Goal: Information Seeking & Learning: Learn about a topic

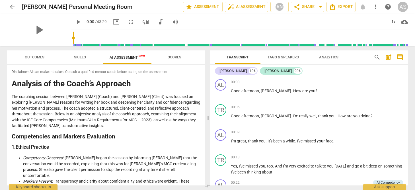
scroll to position [778, 0]
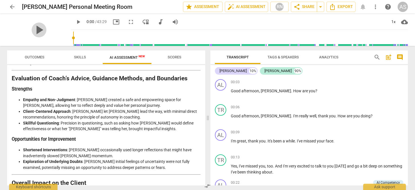
click at [34, 31] on span "play_arrow" at bounding box center [39, 29] width 15 height 15
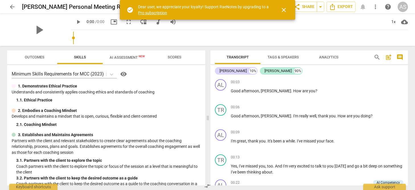
click at [284, 10] on span "close" at bounding box center [283, 10] width 7 height 7
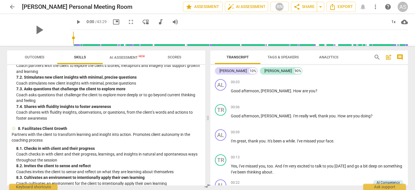
click at [128, 56] on span "AI Assessment New" at bounding box center [127, 57] width 35 height 4
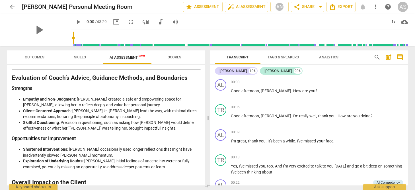
scroll to position [778, 0]
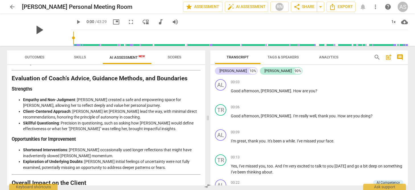
click at [35, 31] on span "play_arrow" at bounding box center [39, 29] width 15 height 15
click at [75, 21] on span "pause" at bounding box center [78, 21] width 7 height 7
type input "6"
click at [270, 90] on span "[PERSON_NAME]" at bounding box center [276, 90] width 30 height 5
click at [75, 21] on span "play_arrow" at bounding box center [78, 21] width 7 height 7
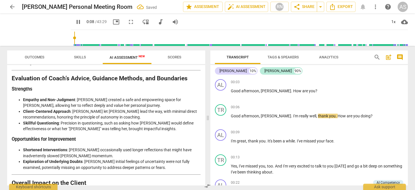
click at [75, 22] on span "pause" at bounding box center [78, 21] width 7 height 7
type input "8"
click at [261, 116] on span "[PERSON_NAME]" at bounding box center [276, 116] width 30 height 5
click at [75, 21] on span "play_arrow" at bounding box center [78, 21] width 7 height 7
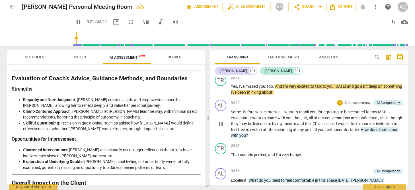
scroll to position [90, 0]
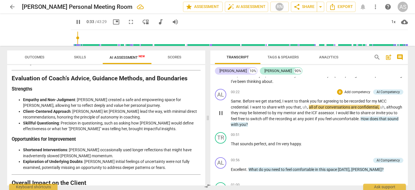
click at [219, 113] on span "pause" at bounding box center [220, 113] width 7 height 7
type input "35"
click at [309, 106] on span "all" at bounding box center [311, 107] width 5 height 5
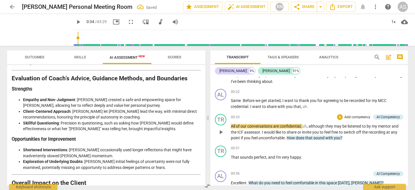
click at [232, 126] on span "All" at bounding box center [233, 126] width 5 height 5
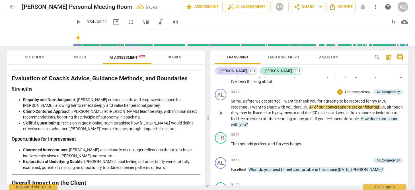
click at [308, 108] on span "." at bounding box center [308, 107] width 2 height 5
click at [316, 106] on span "our" at bounding box center [312, 107] width 7 height 5
click at [222, 112] on span "play_arrow" at bounding box center [220, 113] width 7 height 7
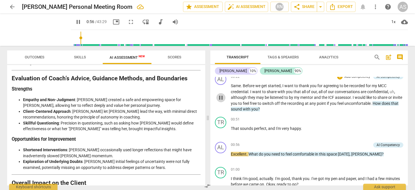
click at [221, 96] on span "pause" at bounding box center [220, 97] width 7 height 7
type input "57"
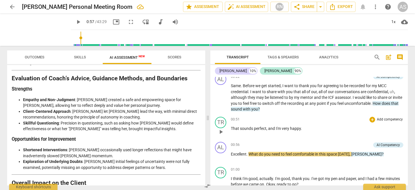
click at [301, 128] on span "." at bounding box center [301, 128] width 1 height 5
click at [267, 128] on span "," at bounding box center [267, 128] width 2 height 5
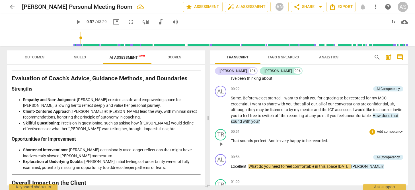
scroll to position [89, 0]
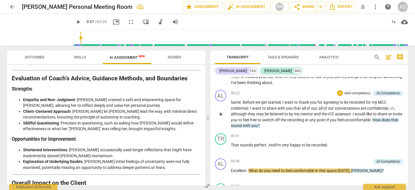
click at [221, 114] on span "play_arrow" at bounding box center [220, 114] width 7 height 7
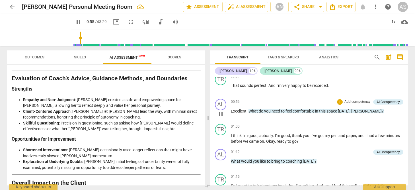
scroll to position [149, 0]
click at [220, 114] on span "pause" at bounding box center [220, 113] width 7 height 7
type input "61"
click at [361, 109] on span "[PERSON_NAME]" at bounding box center [366, 110] width 30 height 5
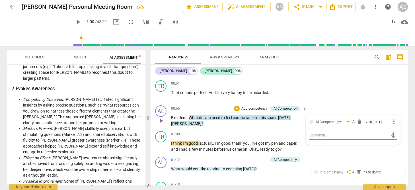
scroll to position [0, 0]
click at [260, 109] on p "Add competency" at bounding box center [254, 108] width 27 height 5
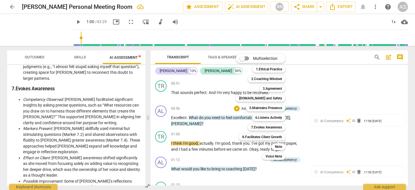
click at [181, 123] on div at bounding box center [207, 95] width 415 height 190
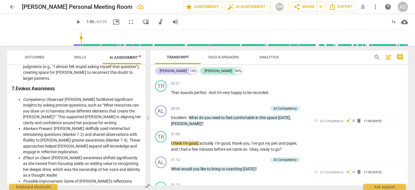
click at [180, 121] on span "[PERSON_NAME]" at bounding box center [186, 123] width 30 height 5
click at [181, 122] on span "[PERSON_NAME]" at bounding box center [186, 123] width 30 height 5
click at [160, 119] on span "play_arrow" at bounding box center [161, 120] width 7 height 7
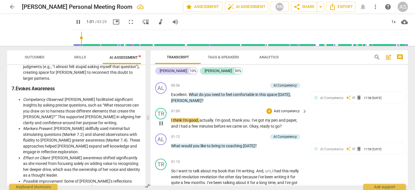
click at [160, 120] on span "pause" at bounding box center [161, 123] width 7 height 7
click at [159, 122] on span "play_arrow" at bounding box center [161, 123] width 7 height 7
click at [161, 122] on span "pause" at bounding box center [161, 123] width 7 height 7
type input "73"
click at [250, 124] on span "Okay" at bounding box center [253, 126] width 9 height 5
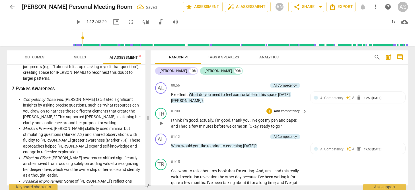
click at [260, 124] on span "," at bounding box center [259, 126] width 2 height 5
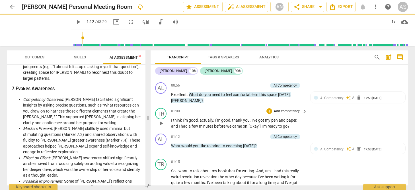
click at [293, 123] on p "I think I'm good , actually . I'm good , thank you . I've got my pen and paper …" at bounding box center [237, 123] width 133 height 12
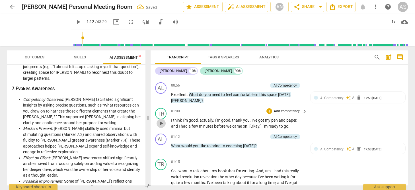
click at [162, 120] on span "play_arrow" at bounding box center [161, 123] width 7 height 7
click at [160, 121] on span "pause" at bounding box center [161, 123] width 7 height 7
click at [160, 121] on span "play_arrow" at bounding box center [161, 123] width 7 height 7
click at [162, 120] on span "pause" at bounding box center [161, 123] width 7 height 7
type input "61"
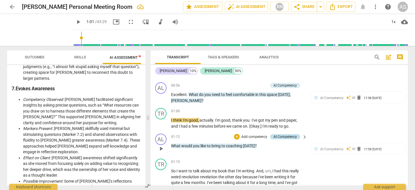
drag, startPoint x: 269, startPoint y: 123, endPoint x: 271, endPoint y: 132, distance: 9.3
click at [268, 124] on span "I'm" at bounding box center [265, 126] width 6 height 5
click at [162, 146] on span "play_arrow" at bounding box center [161, 148] width 7 height 7
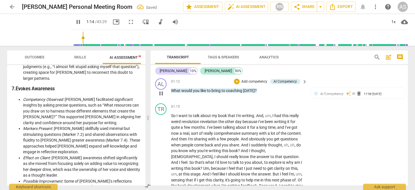
scroll to position [228, 0]
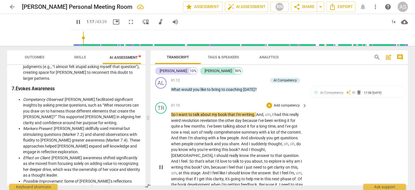
click at [175, 112] on span "So" at bounding box center [173, 114] width 5 height 5
type input "78"
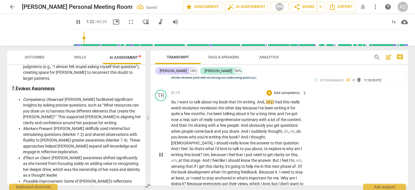
scroll to position [242, 0]
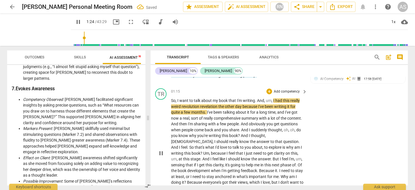
click at [273, 98] on span "I" at bounding box center [274, 100] width 2 height 5
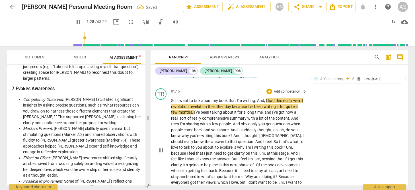
click at [188, 104] on span "revolution" at bounding box center [180, 106] width 18 height 5
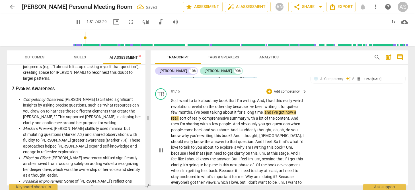
click at [232, 104] on span "day" at bounding box center [228, 106] width 7 height 5
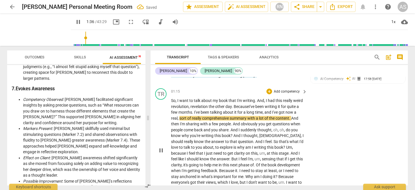
click at [265, 110] on span "and" at bounding box center [268, 112] width 8 height 5
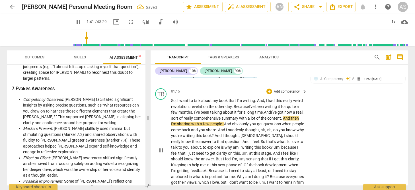
click at [183, 116] on span "of" at bounding box center [181, 118] width 5 height 5
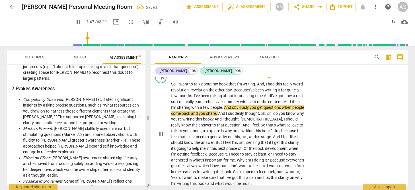
scroll to position [268, 0]
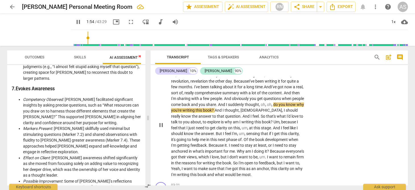
click at [273, 102] on span "," at bounding box center [272, 104] width 2 height 5
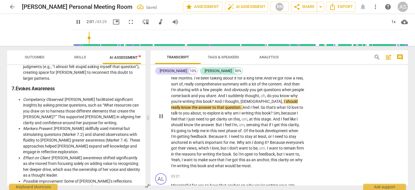
scroll to position [277, 0]
click at [259, 105] on span "." at bounding box center [260, 107] width 2 height 5
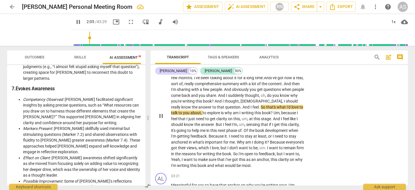
click at [242, 105] on span "And" at bounding box center [246, 107] width 8 height 5
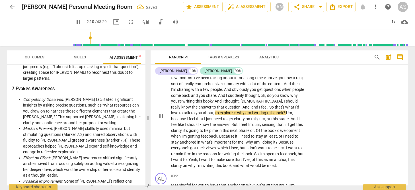
click at [269, 105] on span "So" at bounding box center [271, 107] width 5 height 5
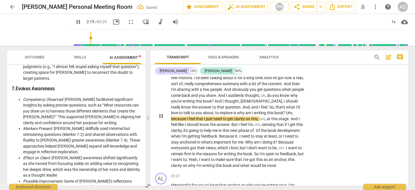
click at [189, 112] on p "So, I want to talk about my book that I'm writing . And , I had this really wei…" at bounding box center [237, 115] width 133 height 105
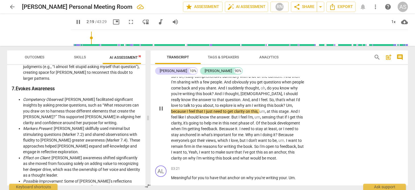
click at [292, 103] on span "," at bounding box center [292, 105] width 1 height 5
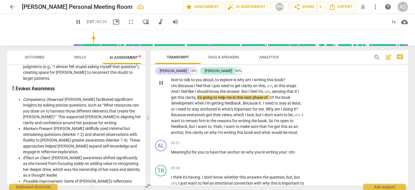
scroll to position [310, 0]
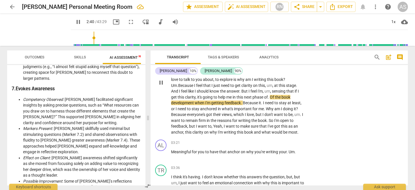
click at [268, 95] on span "." at bounding box center [269, 97] width 2 height 5
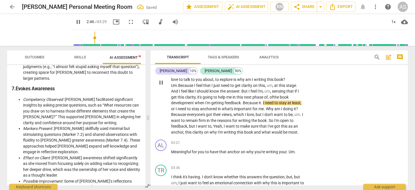
click at [261, 100] on span "." at bounding box center [262, 102] width 2 height 5
click at [160, 79] on span "pause" at bounding box center [161, 82] width 7 height 7
type input "172"
click at [279, 100] on span "stay" at bounding box center [283, 102] width 9 height 5
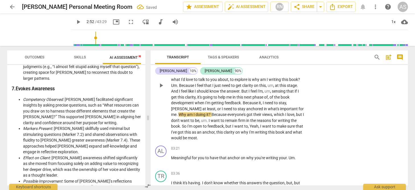
click at [224, 106] on span "I" at bounding box center [223, 108] width 2 height 5
click at [162, 82] on span "play_arrow" at bounding box center [161, 85] width 7 height 7
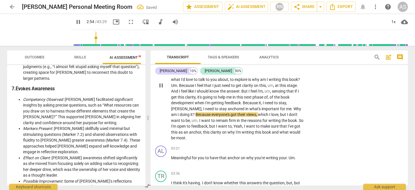
click at [162, 82] on span "pause" at bounding box center [161, 85] width 7 height 7
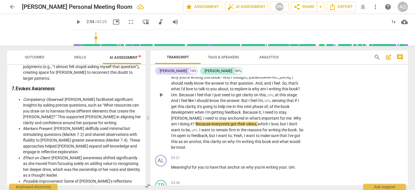
scroll to position [300, 0]
click at [160, 92] on span "play_arrow" at bounding box center [161, 95] width 7 height 7
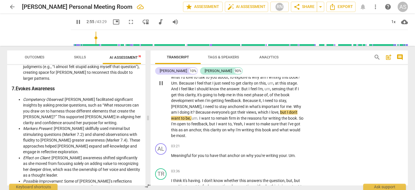
scroll to position [314, 0]
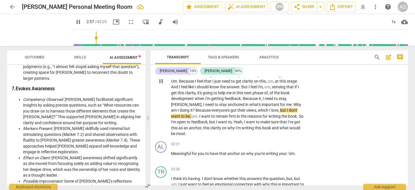
drag, startPoint x: 213, startPoint y: 106, endPoint x: 214, endPoint y: 110, distance: 4.7
click at [278, 108] on span "," at bounding box center [279, 110] width 2 height 5
type input "179"
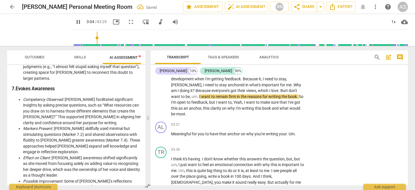
scroll to position [338, 0]
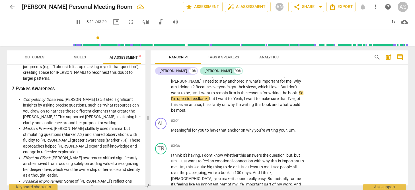
click at [299, 90] on span "So" at bounding box center [301, 92] width 5 height 5
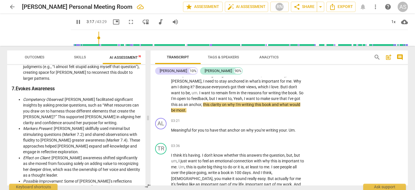
click at [294, 96] on span "got" at bounding box center [297, 98] width 6 height 5
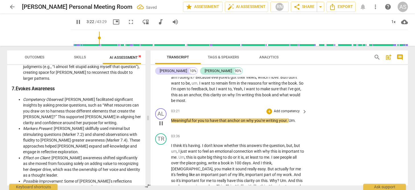
click at [161, 120] on span "pause" at bounding box center [161, 123] width 7 height 7
type input "203"
click at [262, 92] on span "book" at bounding box center [267, 94] width 10 height 5
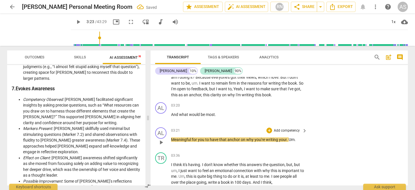
click at [172, 137] on span "Meaningful" at bounding box center [181, 139] width 21 height 5
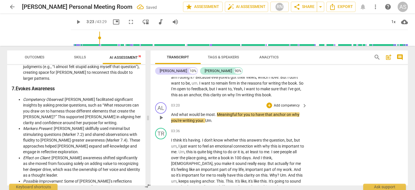
click at [216, 112] on p "And what would be most . Meaningful for you to have that anchor on why you're w…" at bounding box center [237, 118] width 133 height 12
click at [216, 112] on span "." at bounding box center [216, 114] width 2 height 5
click at [219, 89] on p "So , I want to talk about my book that I'm writing . And , I had this really we…" at bounding box center [237, 45] width 133 height 105
click at [159, 114] on span "play_arrow" at bounding box center [161, 117] width 7 height 7
click at [159, 114] on span "pause" at bounding box center [161, 117] width 7 height 7
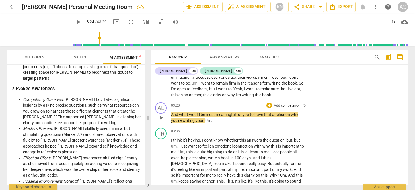
click at [159, 114] on span "play_arrow" at bounding box center [161, 117] width 7 height 7
click at [159, 114] on span "pause" at bounding box center [161, 117] width 7 height 7
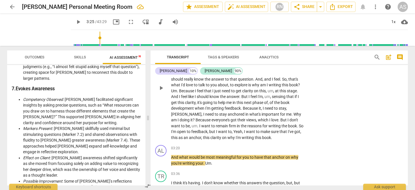
scroll to position [304, 0]
click at [161, 86] on span "play_arrow" at bounding box center [161, 88] width 7 height 7
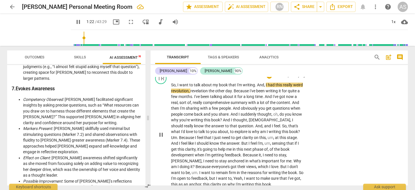
scroll to position [255, 0]
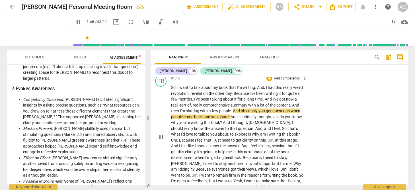
click at [239, 108] on span "And" at bounding box center [237, 110] width 8 height 5
type input "107"
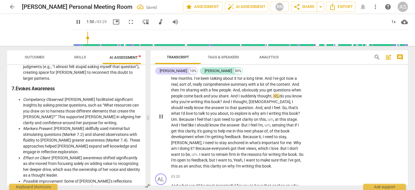
scroll to position [277, 0]
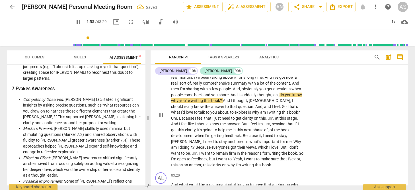
click at [274, 92] on span "oh" at bounding box center [275, 94] width 5 height 5
click at [222, 98] on span "?" at bounding box center [221, 100] width 3 height 5
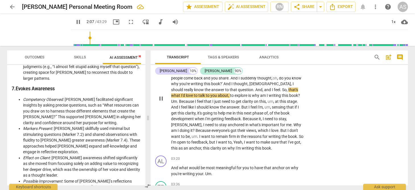
scroll to position [296, 0]
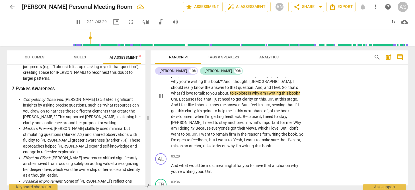
click at [234, 91] on span "explore" at bounding box center [241, 93] width 14 height 5
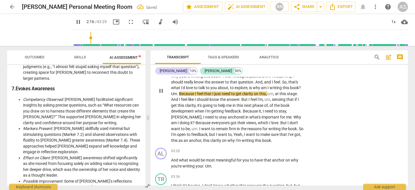
scroll to position [305, 0]
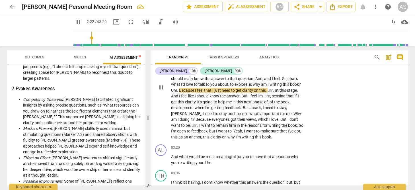
click at [195, 88] on span "Because" at bounding box center [187, 90] width 16 height 5
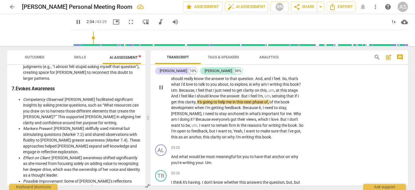
click at [286, 94] on span "that" at bounding box center [290, 96] width 8 height 5
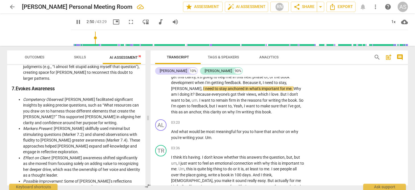
scroll to position [331, 0]
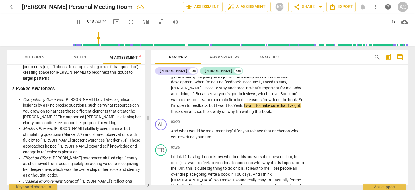
click at [232, 103] on span "," at bounding box center [233, 105] width 2 height 5
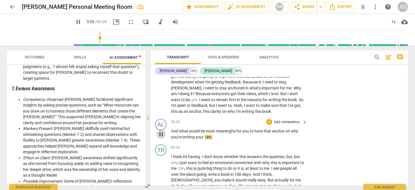
click at [161, 131] on span "pause" at bounding box center [161, 134] width 7 height 7
type input "207"
drag, startPoint x: 203, startPoint y: 132, endPoint x: 218, endPoint y: 131, distance: 15.1
click at [218, 131] on p "And what would be most meaningful for you to have that anchor on why you're wri…" at bounding box center [237, 134] width 133 height 12
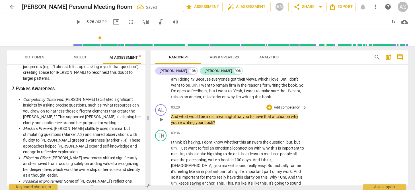
scroll to position [366, 0]
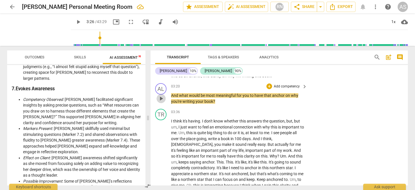
click at [161, 95] on span "play_arrow" at bounding box center [161, 98] width 7 height 7
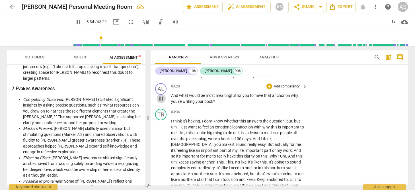
click at [158, 95] on span "pause" at bounding box center [161, 98] width 7 height 7
click at [158, 95] on span "play_arrow" at bounding box center [161, 98] width 7 height 7
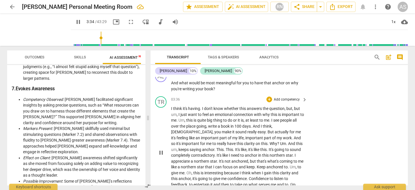
scroll to position [379, 0]
click at [162, 149] on span "pause" at bounding box center [161, 152] width 7 height 7
type input "216"
click at [171, 106] on span "I" at bounding box center [172, 108] width 2 height 5
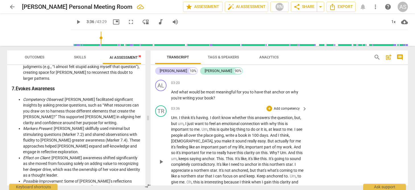
scroll to position [368, 0]
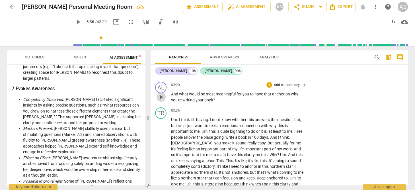
click at [160, 94] on span "play_arrow" at bounding box center [161, 97] width 7 height 7
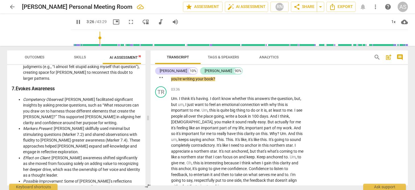
scroll to position [390, 0]
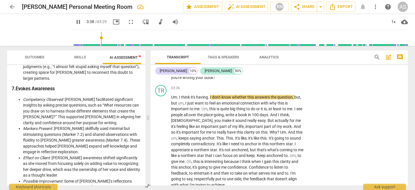
click at [210, 95] on span "." at bounding box center [209, 97] width 2 height 5
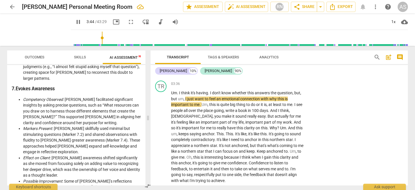
scroll to position [396, 0]
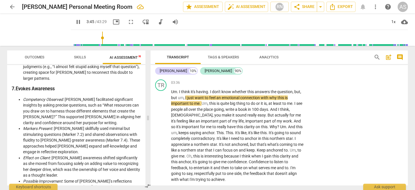
click at [185, 95] on span "," at bounding box center [184, 97] width 2 height 5
type input "226"
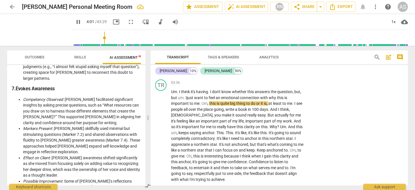
click at [210, 101] on span "this" at bounding box center [212, 103] width 7 height 5
click at [255, 101] on span "do" at bounding box center [252, 103] width 5 height 5
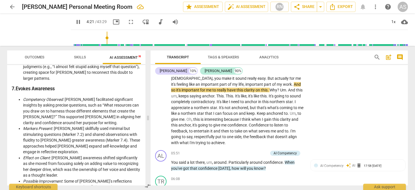
scroll to position [428, 0]
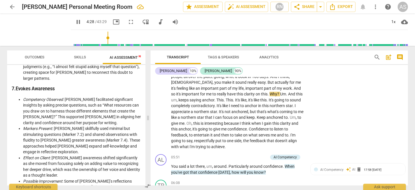
click at [269, 92] on span "Why" at bounding box center [273, 94] width 8 height 5
click at [283, 92] on span "." at bounding box center [284, 94] width 2 height 5
click at [189, 98] on span "keeps" at bounding box center [183, 100] width 11 height 5
click at [190, 98] on span "keeps" at bounding box center [184, 100] width 11 height 5
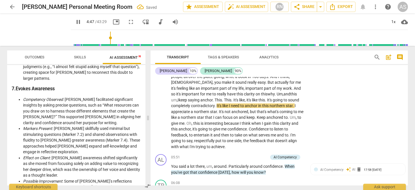
click at [222, 98] on span "." at bounding box center [223, 100] width 2 height 5
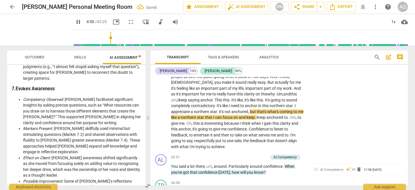
click at [229, 98] on span "." at bounding box center [230, 100] width 2 height 5
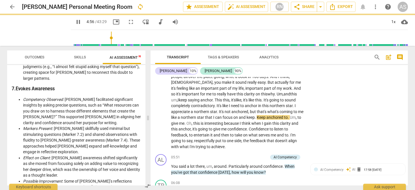
click at [261, 98] on span "." at bounding box center [262, 100] width 2 height 5
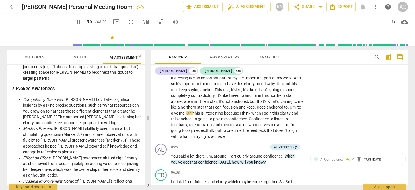
scroll to position [441, 0]
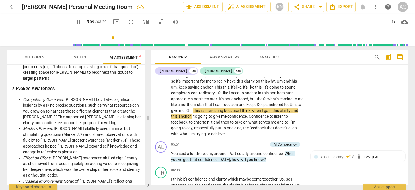
click at [216, 108] on span "interesting" at bounding box center [214, 110] width 20 height 5
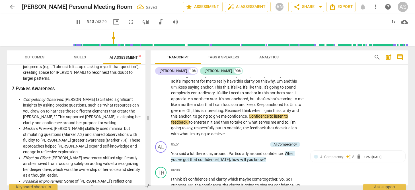
click at [245, 108] on span "think" at bounding box center [247, 110] width 10 height 5
drag, startPoint x: 267, startPoint y: 109, endPoint x: 267, endPoint y: 113, distance: 3.4
click at [269, 114] on span "to" at bounding box center [271, 116] width 5 height 5
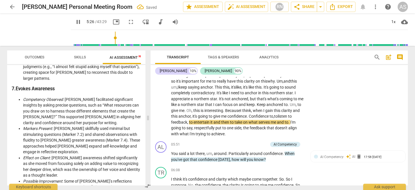
scroll to position [445, 0]
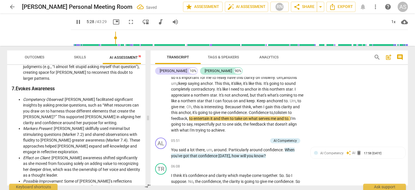
drag, startPoint x: 212, startPoint y: 112, endPoint x: 213, endPoint y: 119, distance: 7.7
click at [212, 116] on span "it" at bounding box center [211, 118] width 3 height 5
click at [289, 116] on span "." at bounding box center [290, 118] width 2 height 5
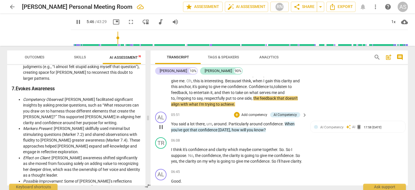
scroll to position [471, 0]
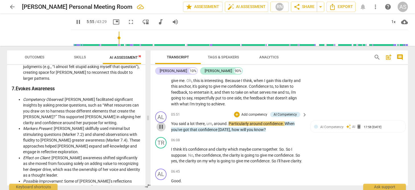
click at [162, 123] on span "pause" at bounding box center [161, 126] width 7 height 7
click at [162, 123] on span "play_arrow" at bounding box center [161, 126] width 7 height 7
type input "359"
click at [160, 123] on span "pause" at bounding box center [161, 126] width 7 height 7
click at [161, 123] on span "play_arrow" at bounding box center [161, 126] width 7 height 7
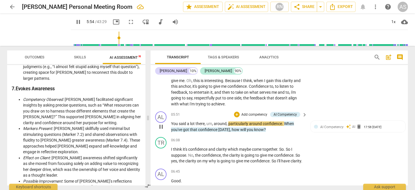
click at [161, 123] on span "pause" at bounding box center [161, 126] width 7 height 7
type input "356"
click at [205, 121] on span "there" at bounding box center [199, 123] width 9 height 5
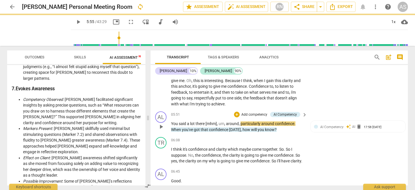
click at [208, 121] on span "there [mhm]," at bounding box center [206, 123] width 22 height 5
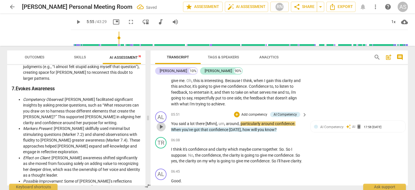
click at [161, 123] on span "play_arrow" at bounding box center [161, 126] width 7 height 7
click at [161, 123] on span "pause" at bounding box center [161, 126] width 7 height 7
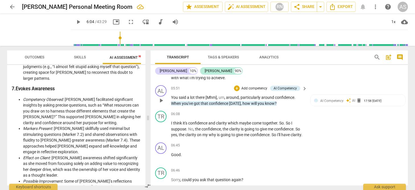
scroll to position [498, 0]
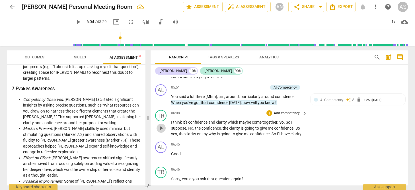
click at [162, 125] on span "play_arrow" at bounding box center [161, 128] width 7 height 7
click at [287, 120] on span "So" at bounding box center [288, 122] width 5 height 5
type input "374"
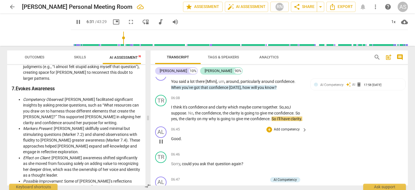
scroll to position [514, 0]
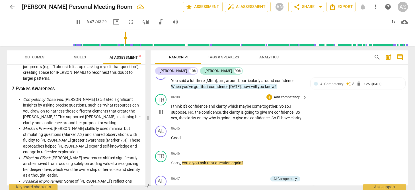
click at [161, 109] on span "pause" at bounding box center [161, 112] width 7 height 7
type input "408"
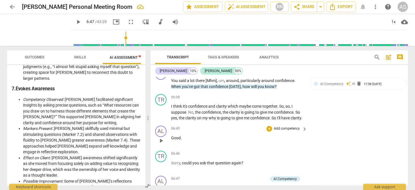
click at [171, 135] on span "Good" at bounding box center [176, 137] width 10 height 5
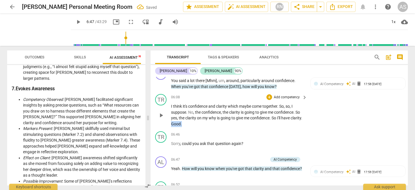
drag, startPoint x: 184, startPoint y: 115, endPoint x: 199, endPoint y: 115, distance: 14.8
click at [199, 115] on p "I think it's confidence and clarity which maybe come together . So , so , I sup…" at bounding box center [237, 114] width 133 height 23
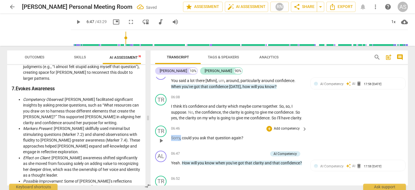
drag, startPoint x: 181, startPoint y: 135, endPoint x: 169, endPoint y: 135, distance: 11.9
click at [169, 135] on div "TR play_arrow pause 06:46 + Add competency keyboard_arrow_right Sorry , could y…" at bounding box center [278, 135] width 257 height 25
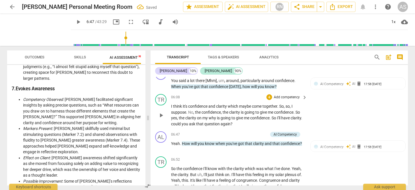
click at [182, 121] on span "could" at bounding box center [176, 123] width 11 height 5
click at [180, 141] on span "." at bounding box center [181, 143] width 2 height 5
click at [159, 112] on span "play_arrow" at bounding box center [161, 115] width 7 height 7
click at [159, 112] on span "pause" at bounding box center [161, 115] width 7 height 7
click at [159, 112] on span "play_arrow" at bounding box center [161, 115] width 7 height 7
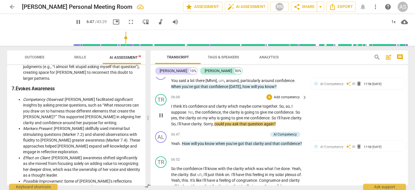
click at [161, 112] on span "pause" at bounding box center [161, 115] width 7 height 7
click at [161, 112] on span "play_arrow" at bounding box center [161, 115] width 7 height 7
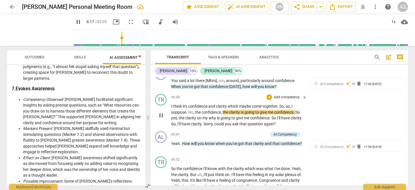
click at [187, 110] on span "." at bounding box center [187, 112] width 2 height 5
type input "378"
click at [193, 110] on span "," at bounding box center [193, 112] width 2 height 5
click at [176, 121] on span "So" at bounding box center [173, 123] width 5 height 5
drag, startPoint x: 184, startPoint y: 116, endPoint x: 217, endPoint y: 117, distance: 33.0
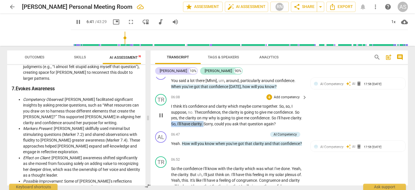
click at [217, 117] on p "I think it's confidence and clarity which maybe come together . So , so , I sup…" at bounding box center [237, 114] width 133 height 23
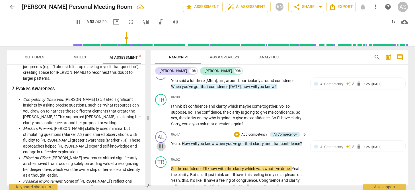
click at [162, 143] on span "pause" at bounding box center [161, 146] width 7 height 7
type input "414"
